Goal: Transaction & Acquisition: Book appointment/travel/reservation

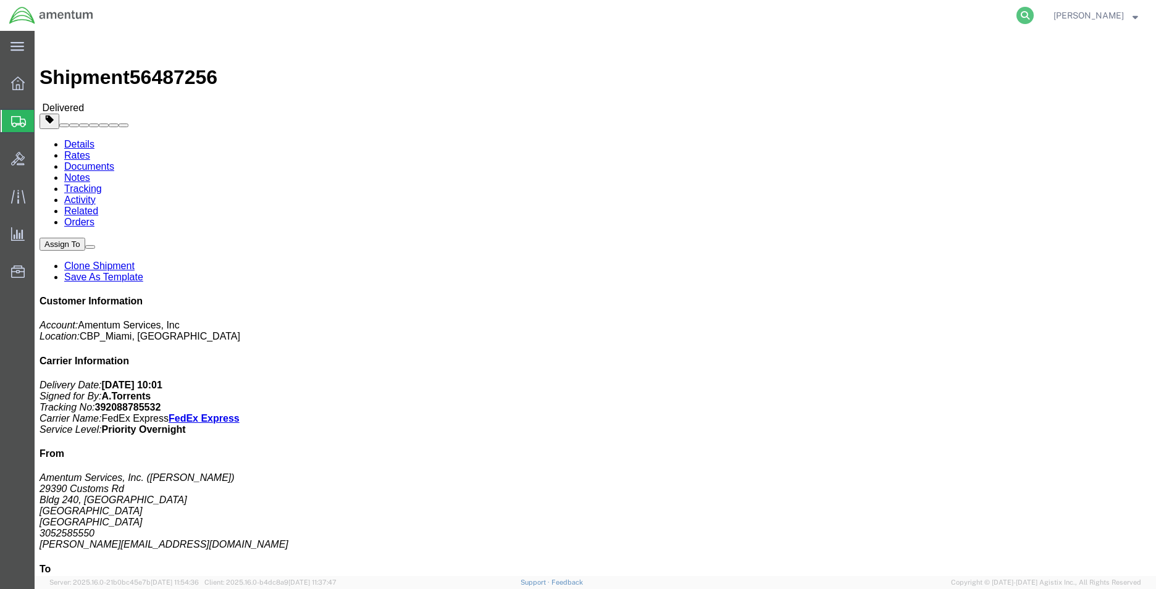
click at [1034, 19] on icon at bounding box center [1025, 15] width 17 height 17
type input "391794132129"
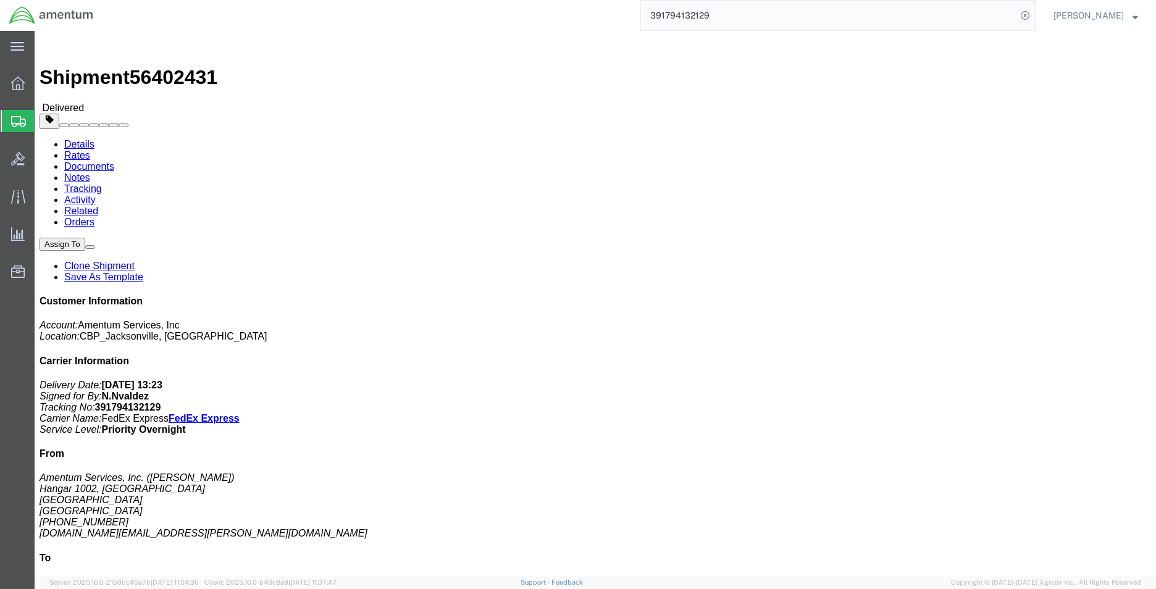
click link "Clone Shipment"
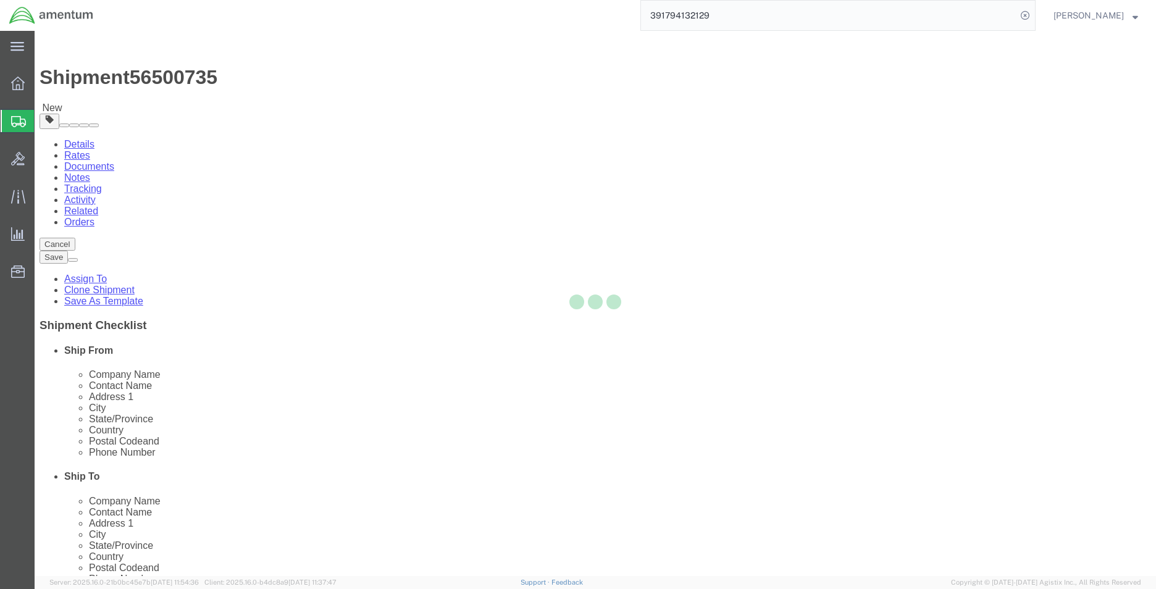
select select "49930"
select select "49931"
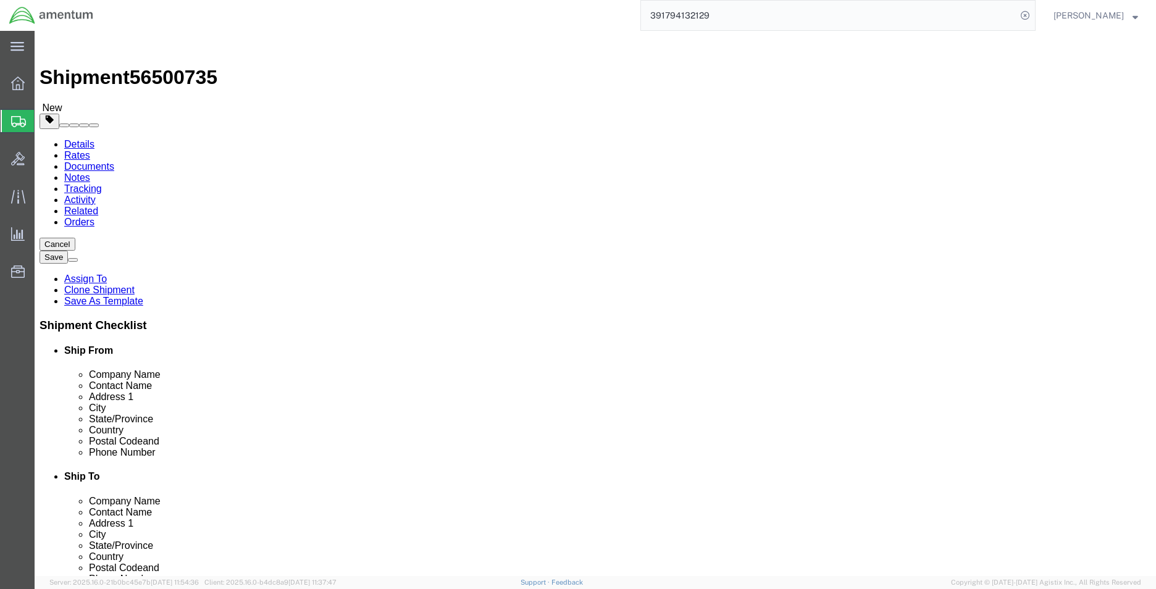
click span
select select "49931"
type input "33039"
type input "[PHONE_NUMBER]"
type input "324"
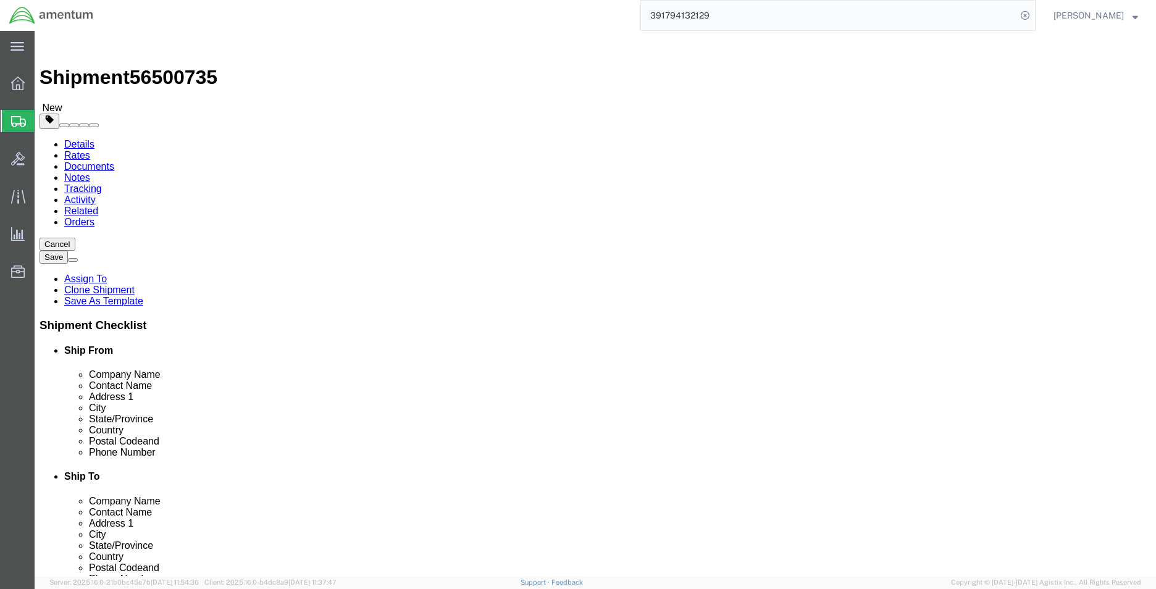
type input "[PERSON_NAME][EMAIL_ADDRESS][PERSON_NAME][DOMAIN_NAME]"
select select "49930"
type input "32212"
type input "[PHONE_NUMBER]"
type input "[DOMAIN_NAME][EMAIL_ADDRESS][PERSON_NAME][DOMAIN_NAME]"
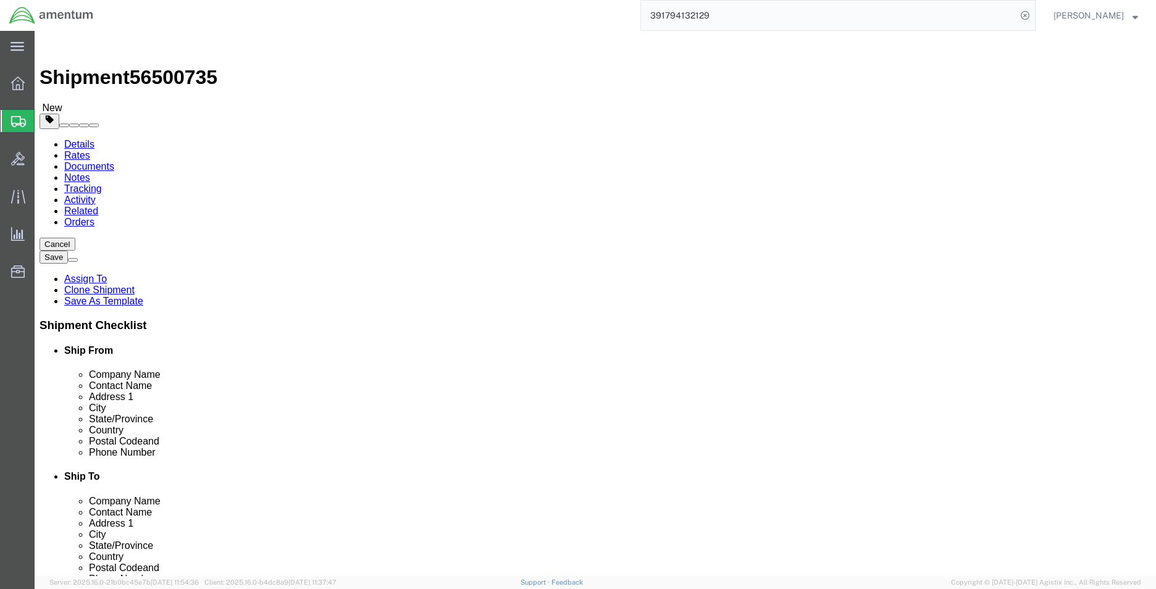
select select "MYPROFILE"
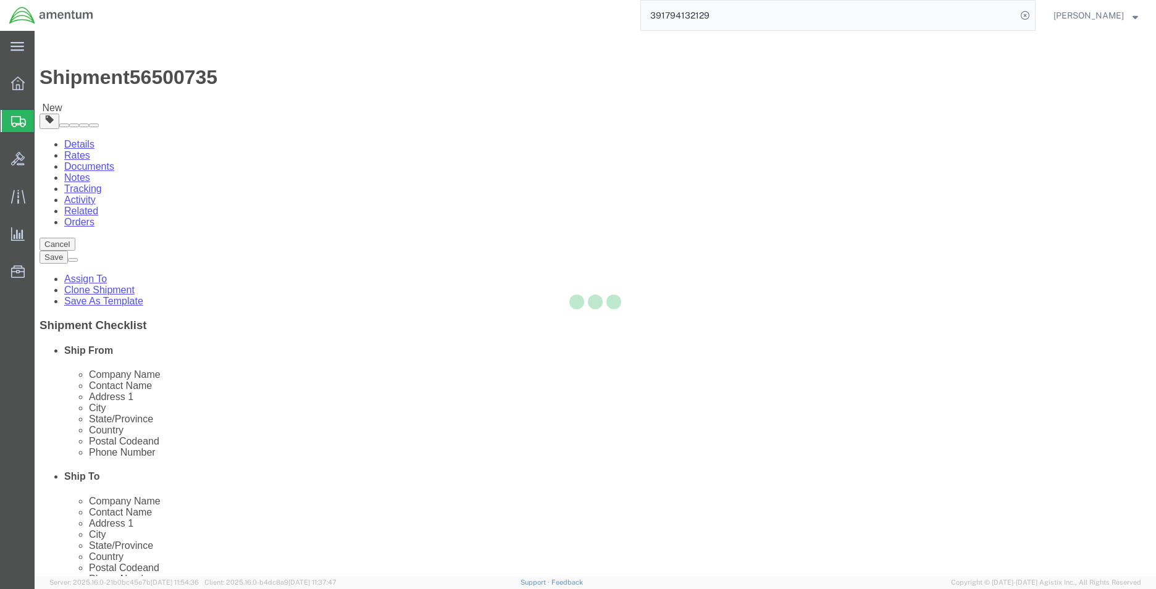
type input "[PHONE_NUMBER]"
type input "[PERSON_NAME][EMAIL_ADDRESS][DOMAIN_NAME]"
select select "FL"
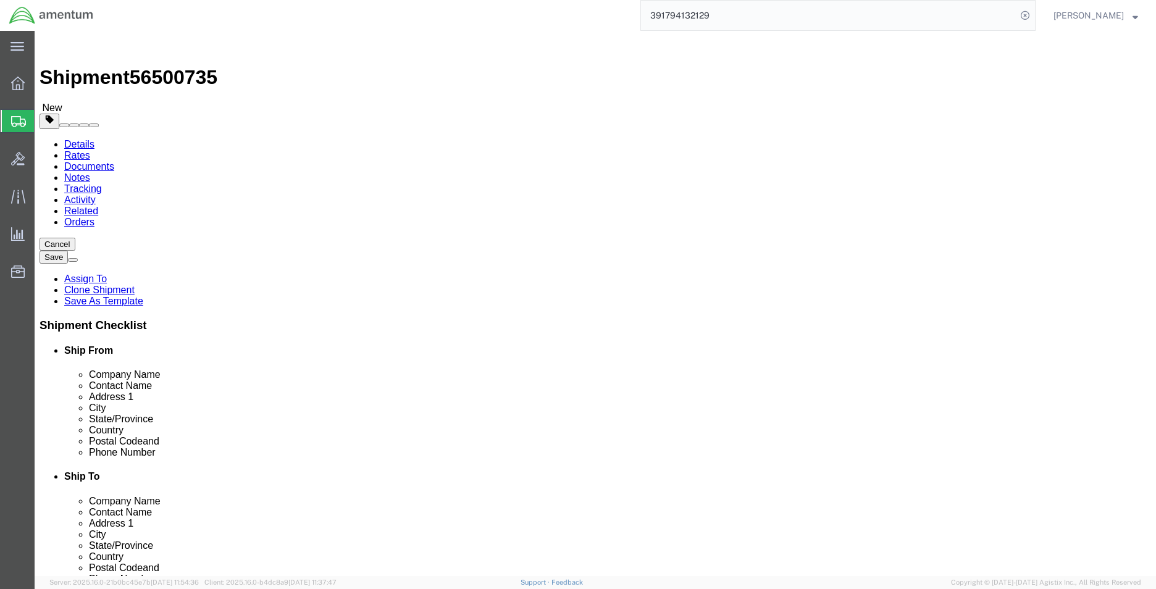
click input "[PHONE_NUMBER]"
type input "3052585550"
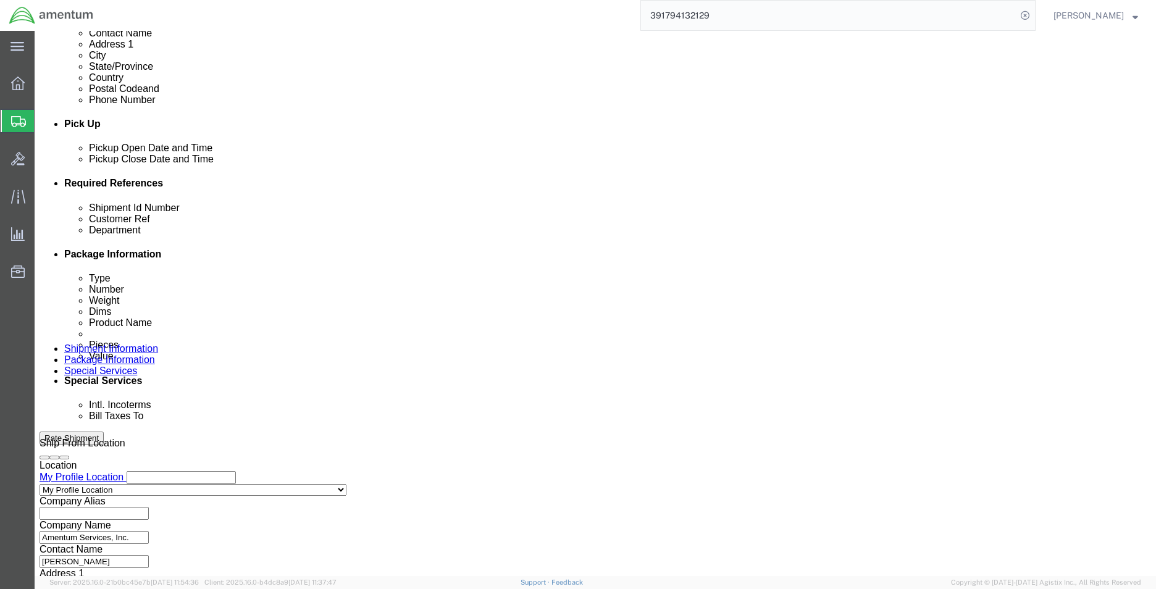
scroll to position [494, 0]
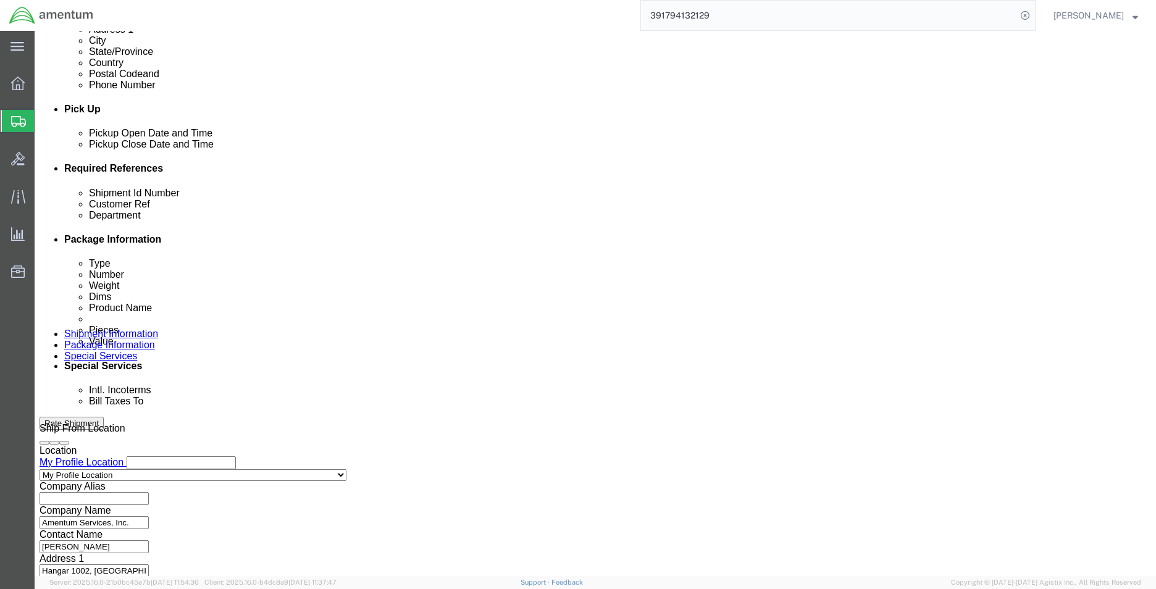
type input "8571"
click button "Add reference"
click select "Select Account Type Activity ID Airline Appointment Number ASN Batch Request # …"
select select "PROJNUM"
click select "Select Account Type Activity ID Airline Appointment Number ASN Batch Request # …"
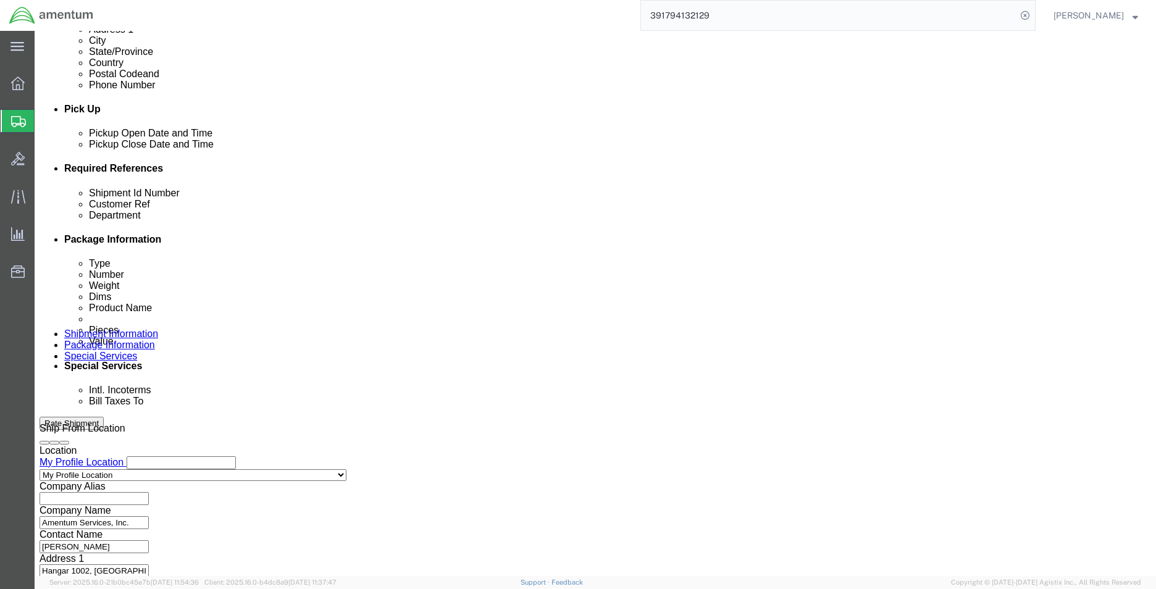
click input "6118.03.03.2219.000.EJA.0000"
click input "text"
paste input "6118.03.03.2219.000.EJA.0000"
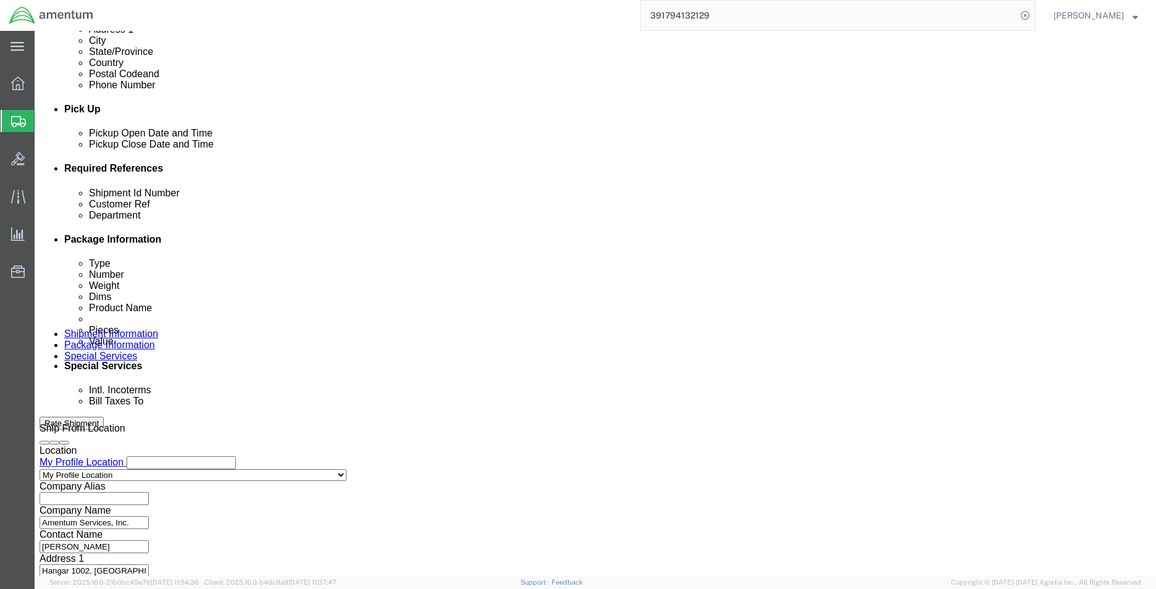
scroll to position [0, 23]
click input "6118.03.03.2219.000.EJA.0000"
type input "6118.03.03.2219.000.EMI.0000"
click div "Shipment Id Number 6118.03.03.2219.000.EJA.0000"
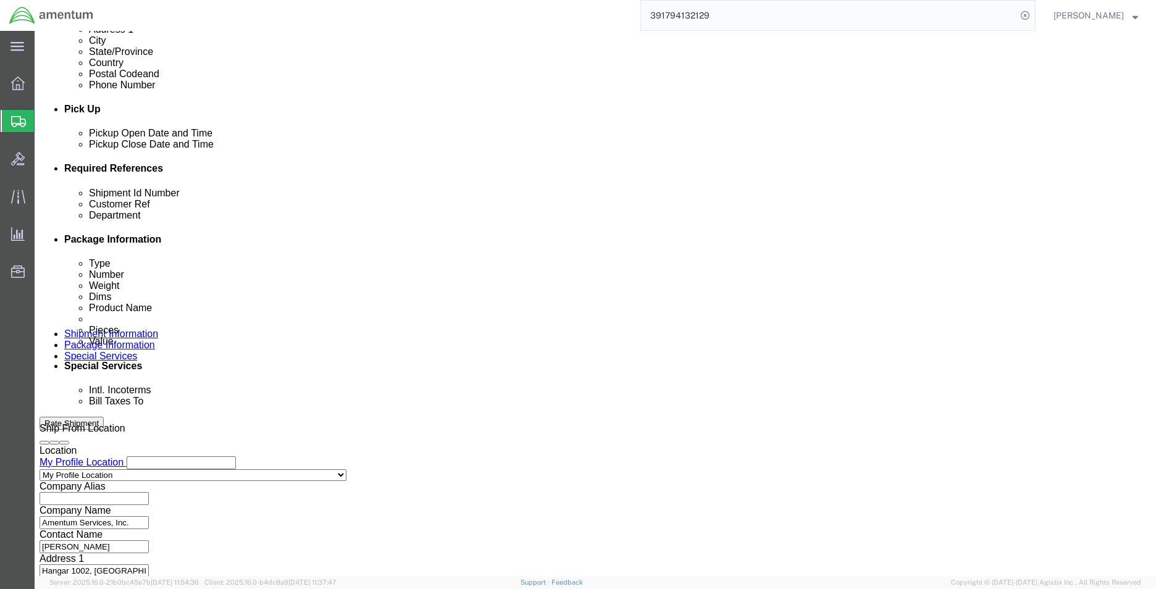
scroll to position [0, 0]
click input "6118.03.03.2219.000.EJA.0000"
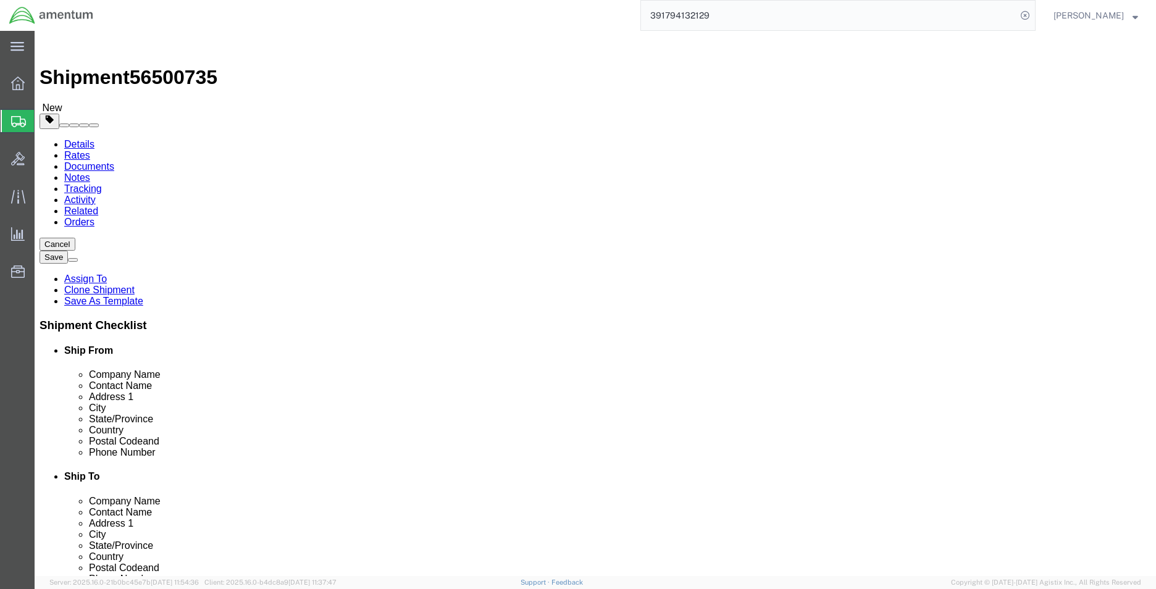
click link "Package Information"
click link "Shipment Information"
click span "56500735"
copy span "56500735"
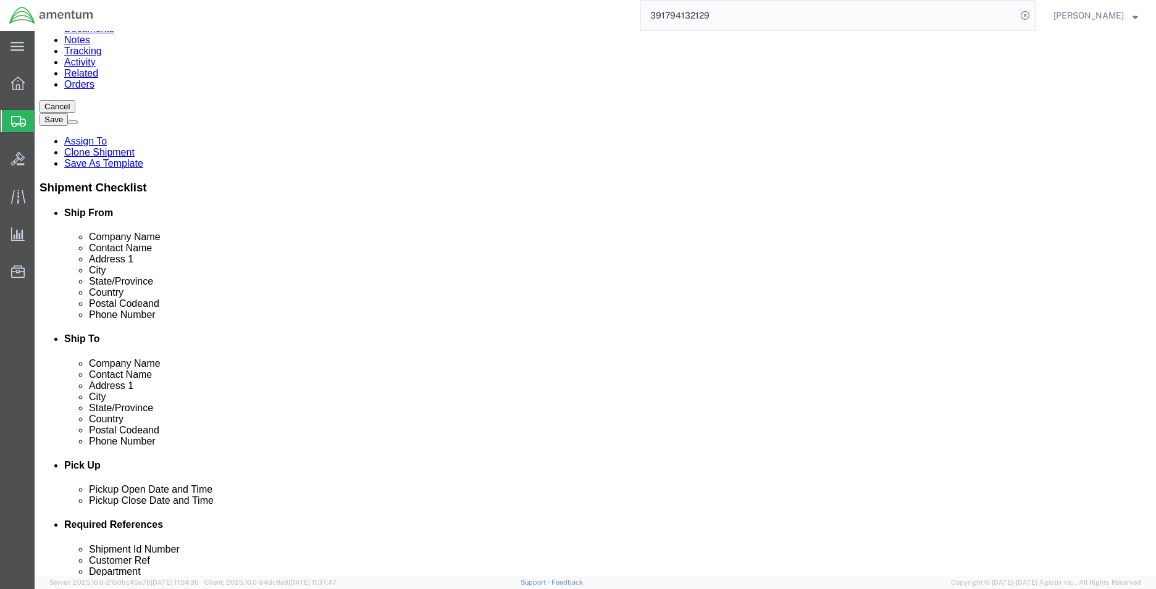
scroll to position [432, 0]
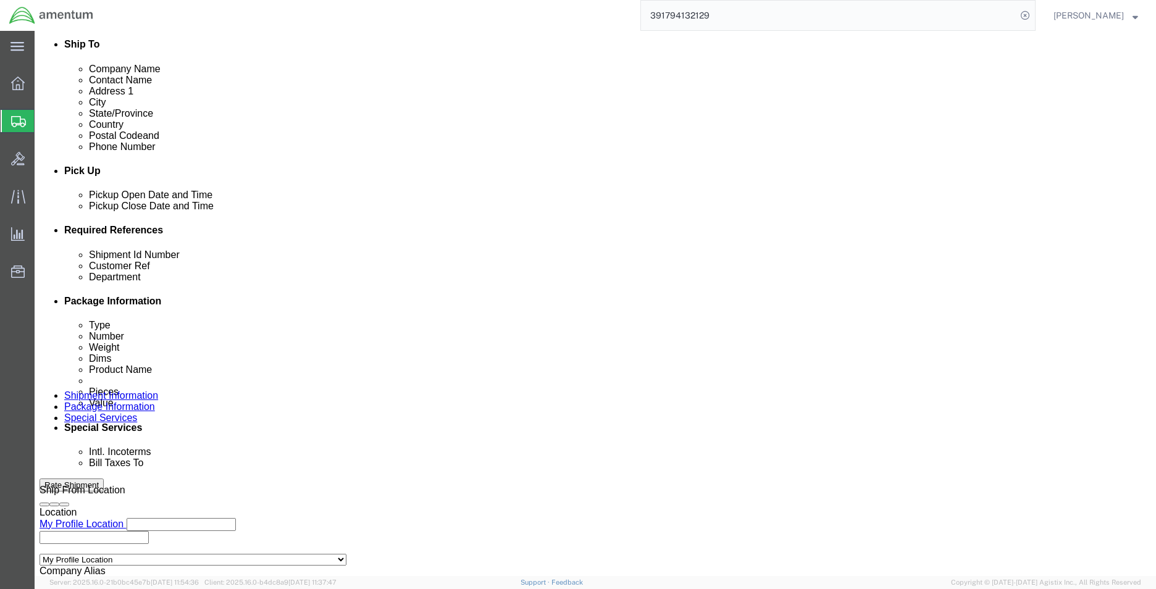
click div "Shipment Id Number Customer Ref TOOL Department CBP Select Account Type Activit…"
click input "text"
paste input "56500735"
type input "56500735"
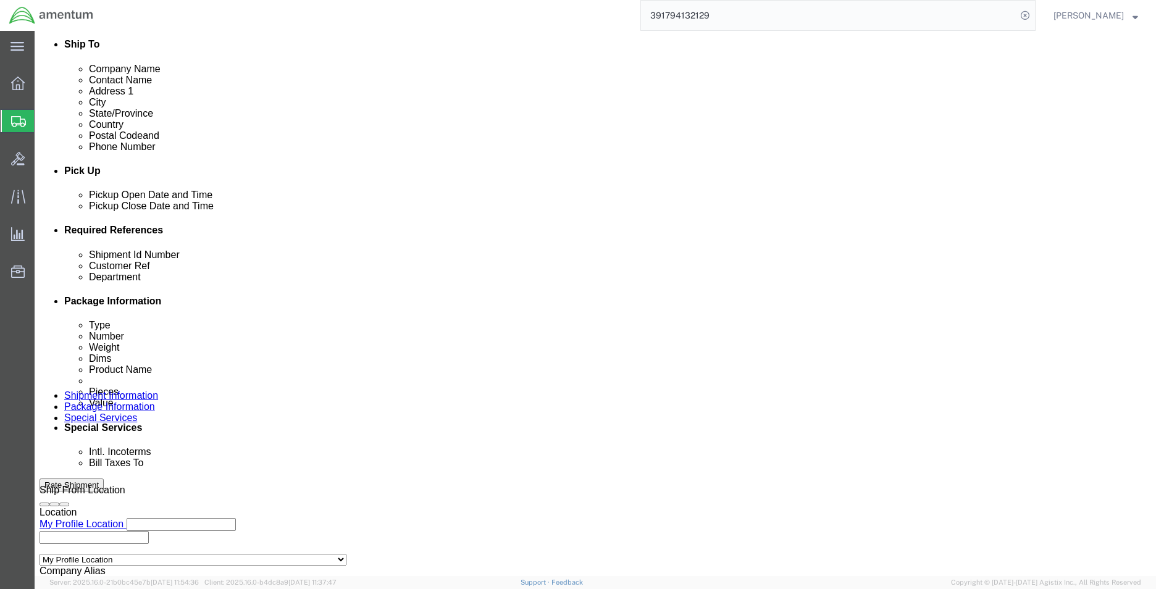
click input "TOOL"
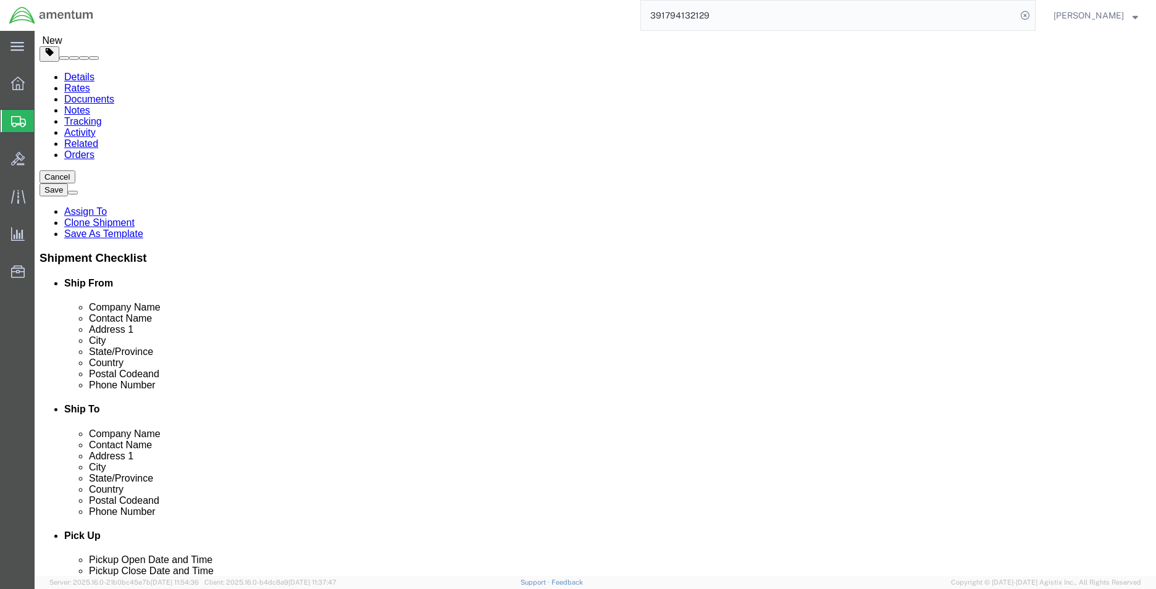
scroll to position [0, 0]
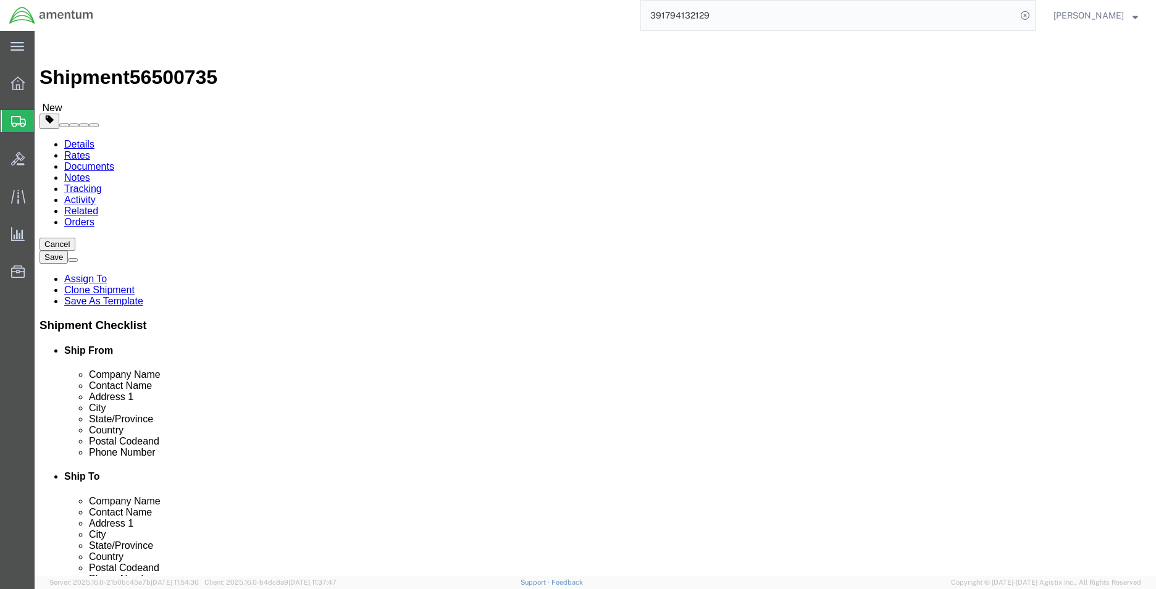
type input "TOOL LOAN RETURN"
click button "Rate Shipment"
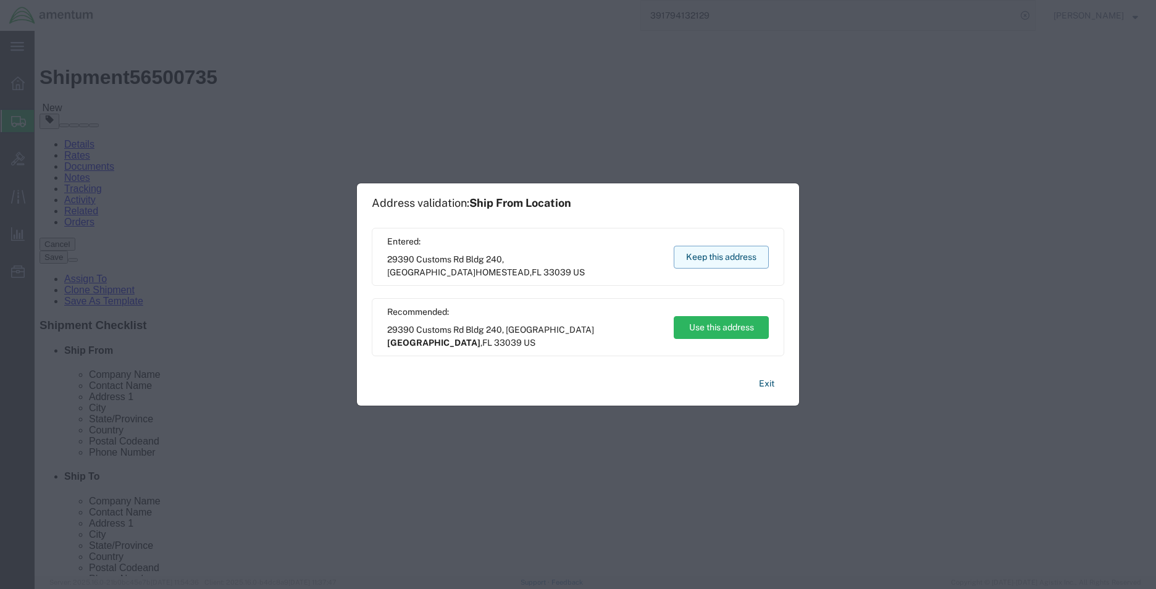
click at [710, 258] on button "Keep this address" at bounding box center [721, 257] width 95 height 23
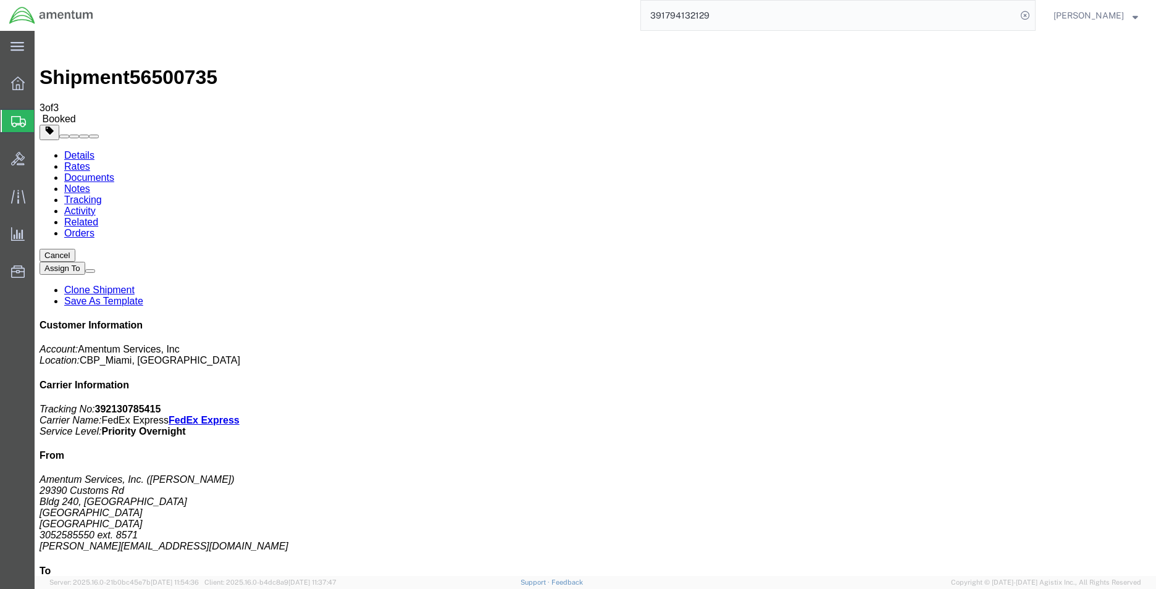
drag, startPoint x: 131, startPoint y: 221, endPoint x: 145, endPoint y: 219, distance: 13.6
